Goal: Navigation & Orientation: Find specific page/section

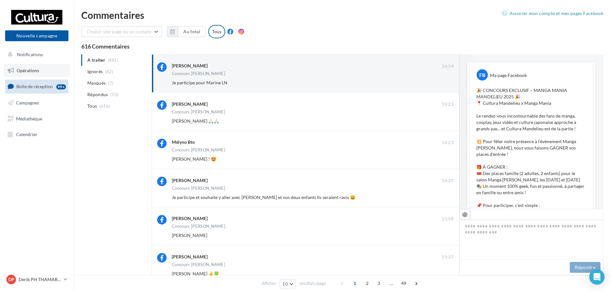
click at [27, 68] on span "Opérations" at bounding box center [28, 70] width 22 height 5
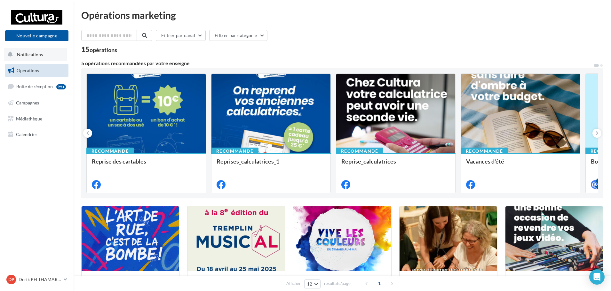
click at [33, 52] on span "Notifications" at bounding box center [30, 54] width 26 height 5
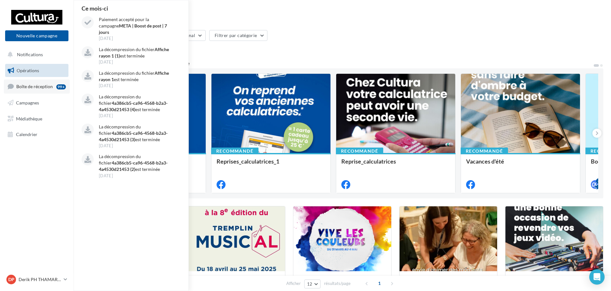
click at [43, 92] on link "Boîte de réception 99+" at bounding box center [37, 87] width 66 height 14
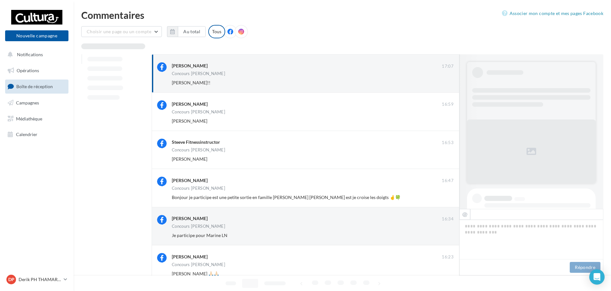
click at [26, 103] on span "Campagnes" at bounding box center [27, 102] width 23 height 5
